Goal: Transaction & Acquisition: Subscribe to service/newsletter

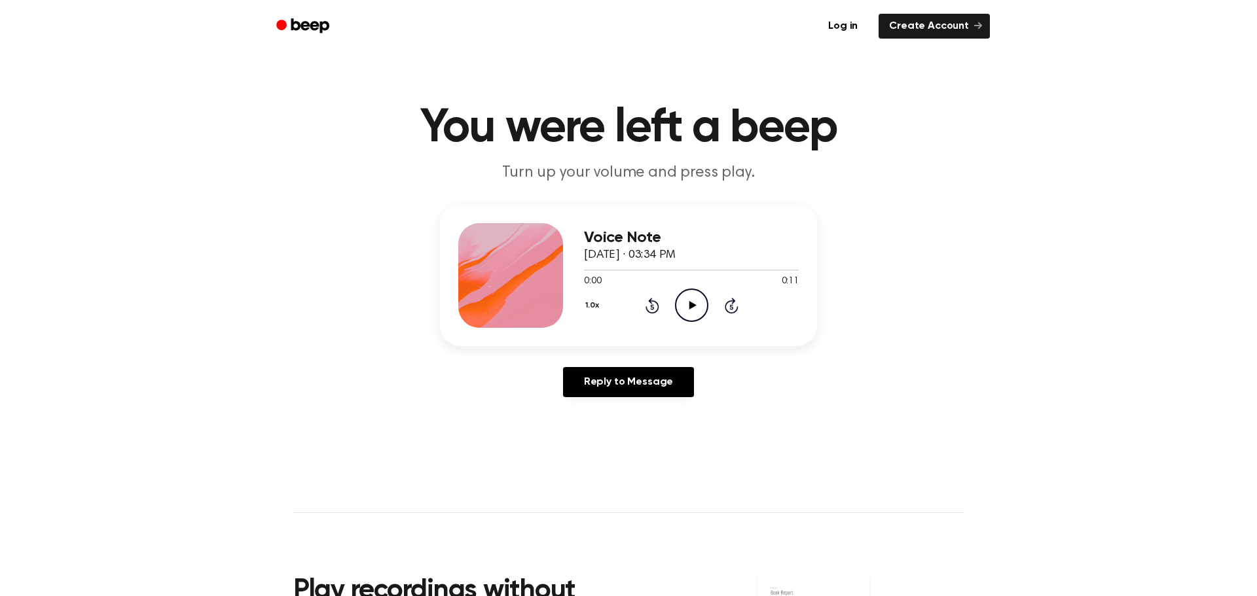
click at [680, 312] on icon "Play Audio" at bounding box center [691, 305] width 33 height 33
click at [682, 312] on icon "Play Audio" at bounding box center [691, 305] width 33 height 33
click at [691, 302] on icon "Play Audio" at bounding box center [691, 305] width 33 height 33
click at [685, 313] on icon "Play Audio" at bounding box center [691, 305] width 33 height 33
click at [685, 306] on icon "Play Audio" at bounding box center [691, 305] width 33 height 33
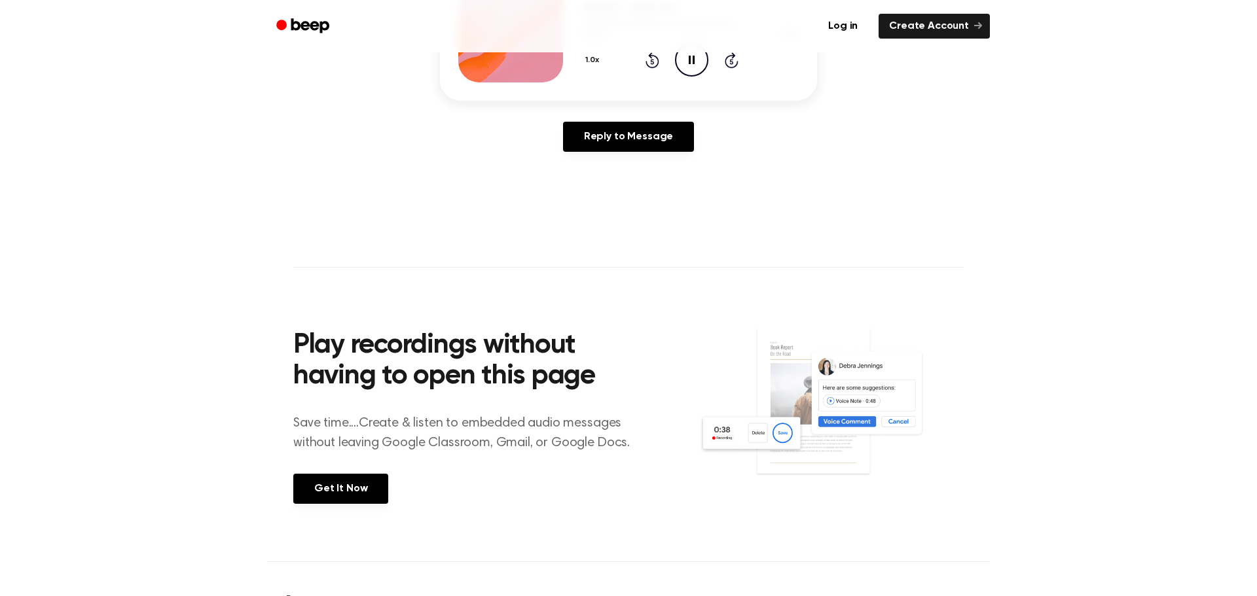
scroll to position [262, 0]
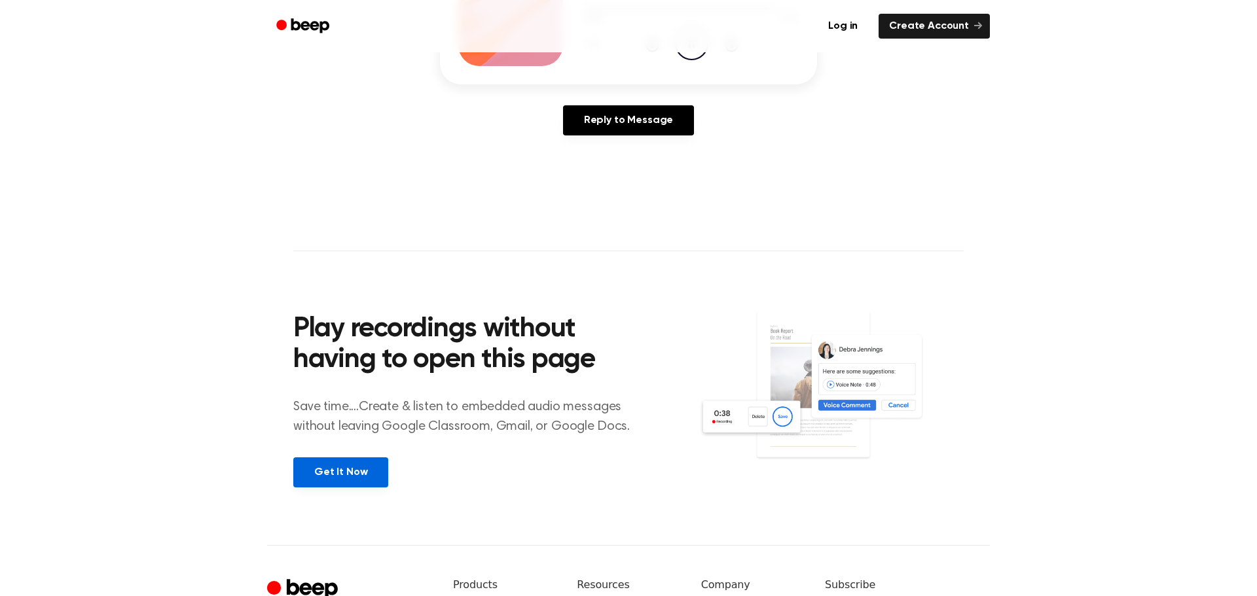
click at [374, 484] on link "Get It Now" at bounding box center [340, 473] width 95 height 30
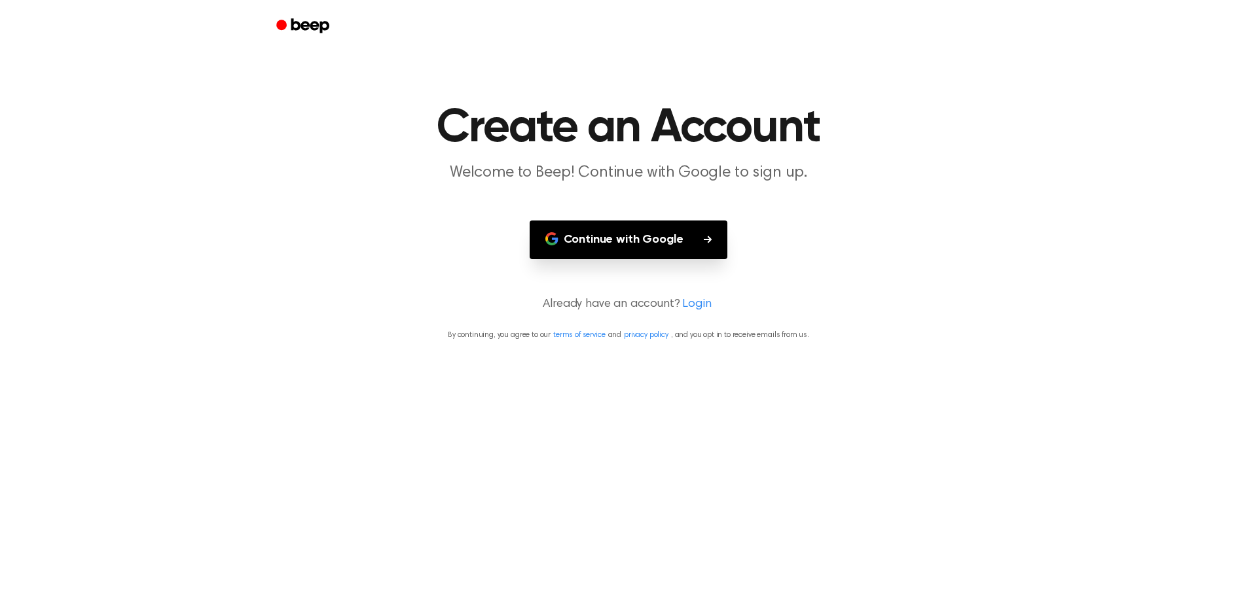
click at [681, 223] on button "Continue with Google" at bounding box center [629, 240] width 198 height 39
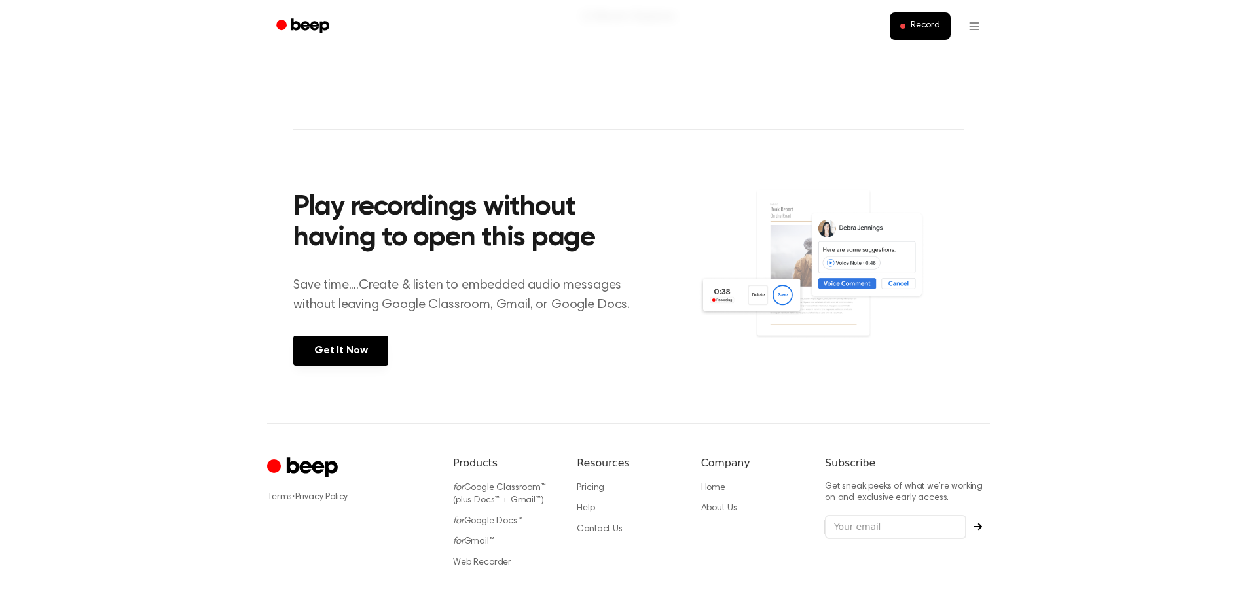
scroll to position [361, 0]
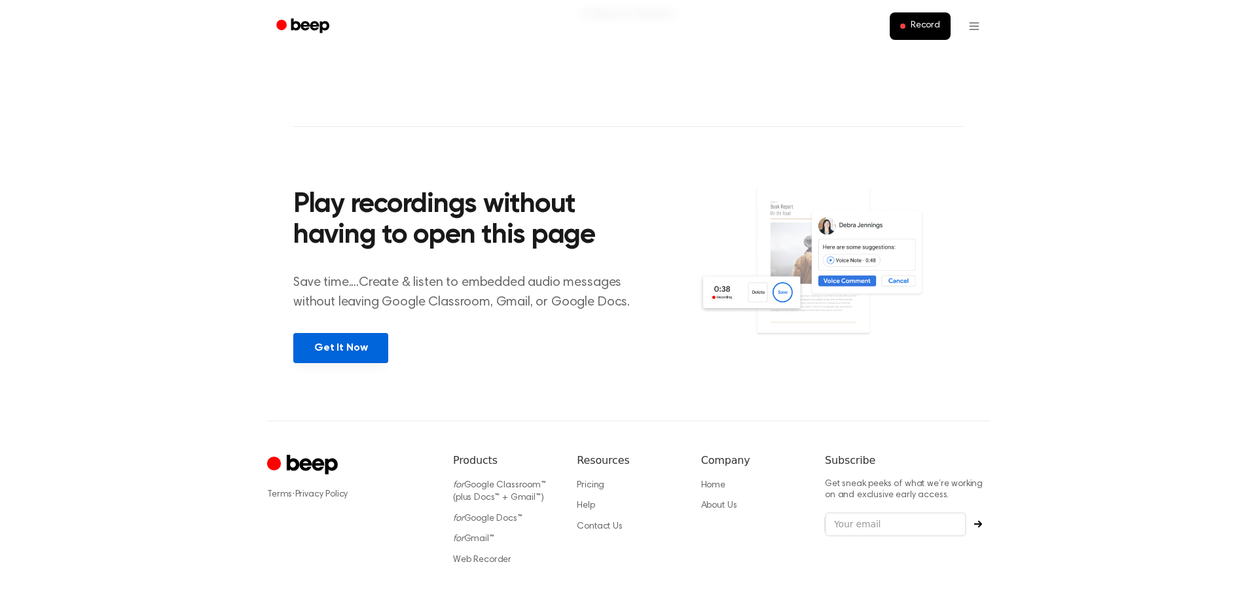
click at [335, 359] on link "Get It Now" at bounding box center [340, 348] width 95 height 30
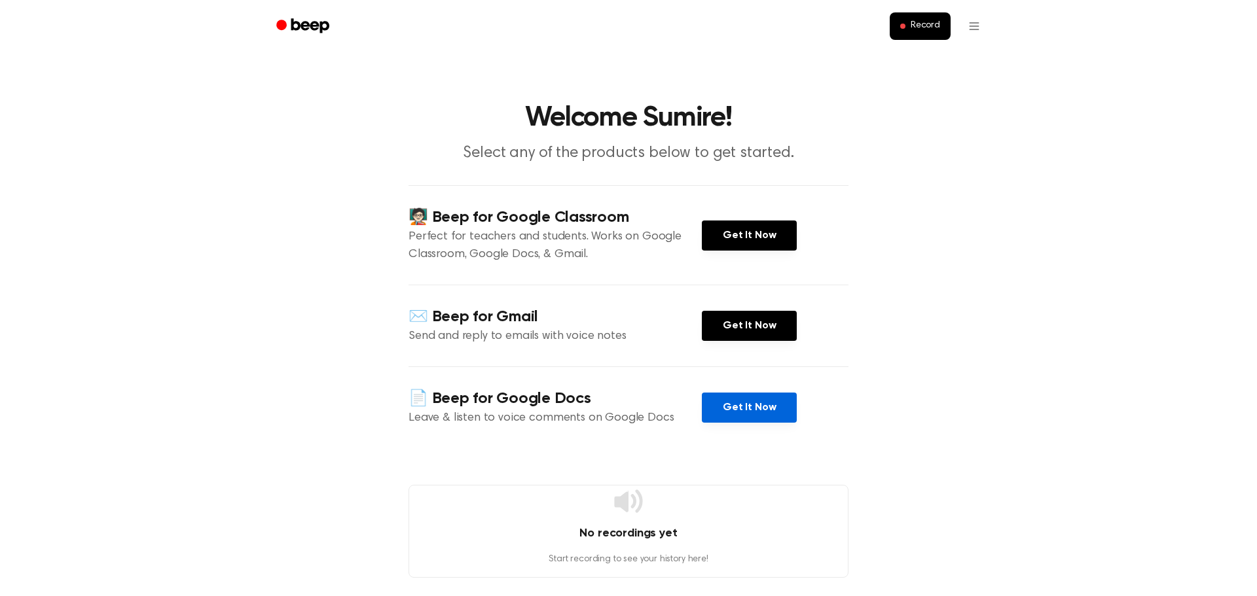
click at [723, 403] on link "Get It Now" at bounding box center [749, 408] width 95 height 30
